Goal: Transaction & Acquisition: Purchase product/service

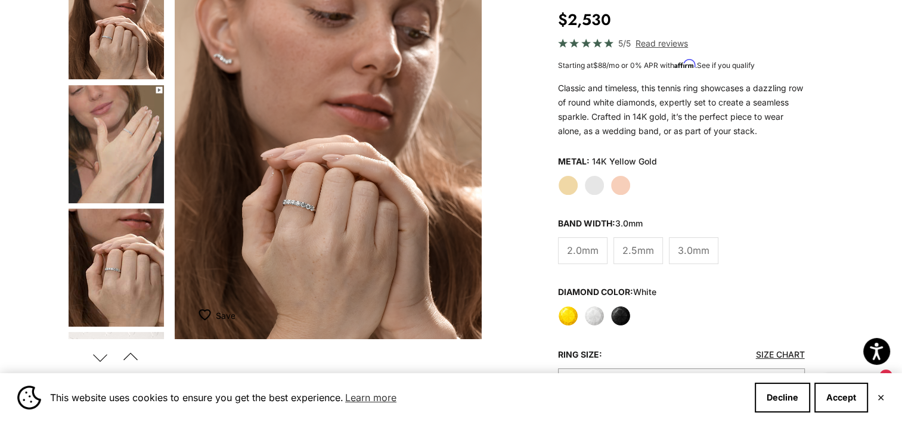
scroll to position [179, 0]
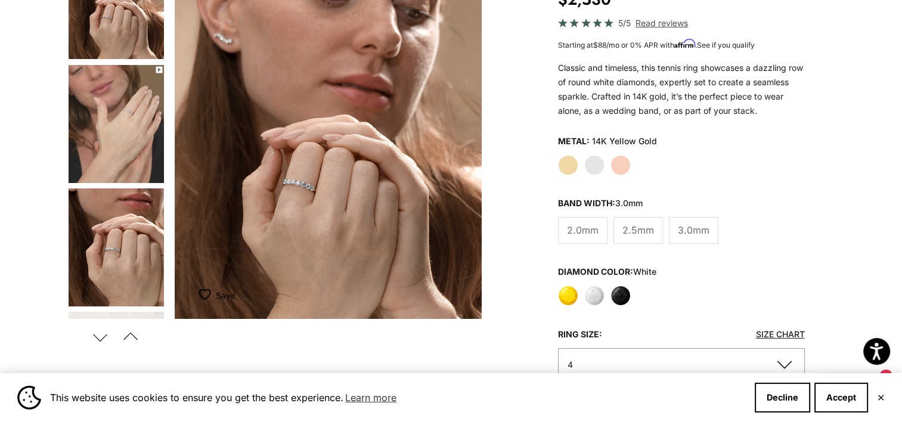
click at [165, 176] on product-gallery "Zoom picture Save Add to wishlist Next Previous Go to item 1" at bounding box center [274, 145] width 414 height 410
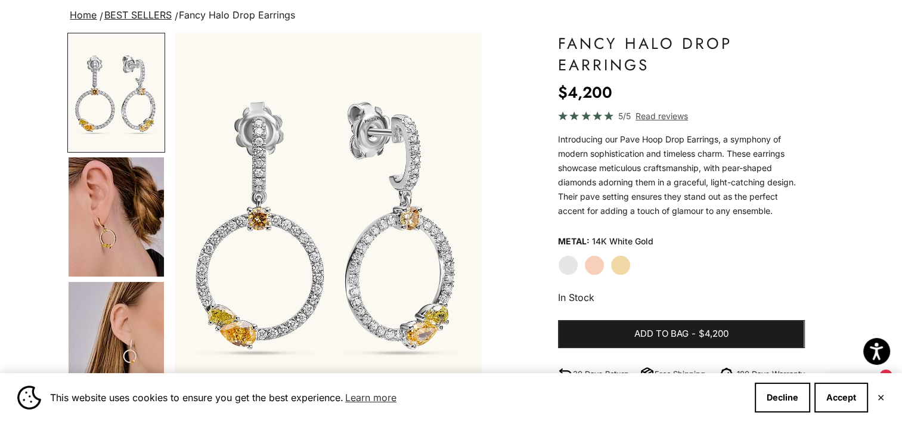
scroll to position [119, 0]
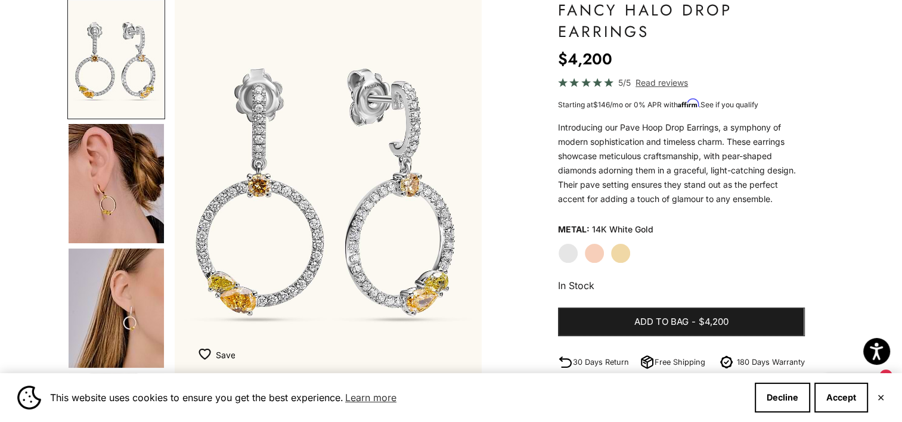
click at [625, 254] on label "Yellow Gold" at bounding box center [621, 253] width 20 height 20
